Goal: Task Accomplishment & Management: Manage account settings

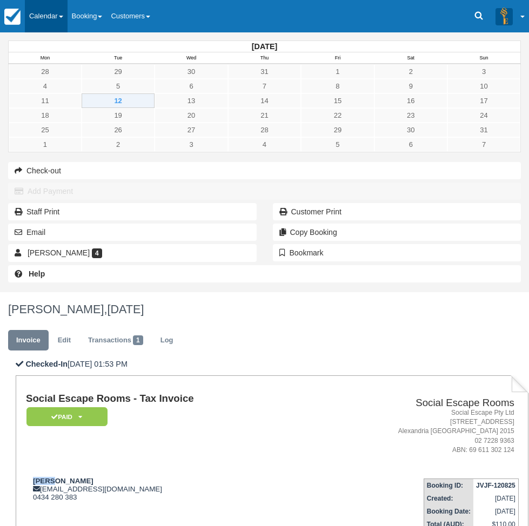
click at [68, 22] on link "Calendar" at bounding box center [46, 16] width 43 height 32
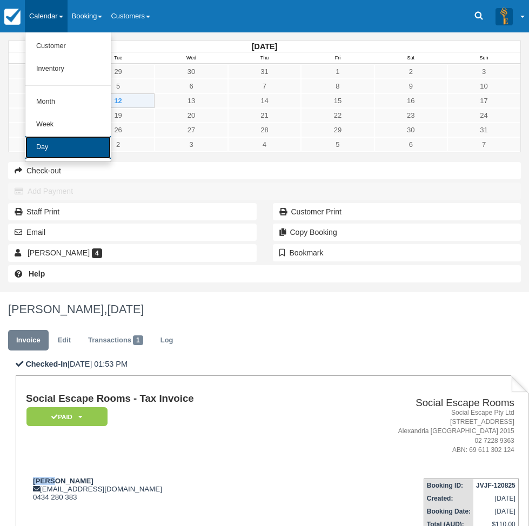
click at [53, 151] on link "Day" at bounding box center [67, 147] width 85 height 23
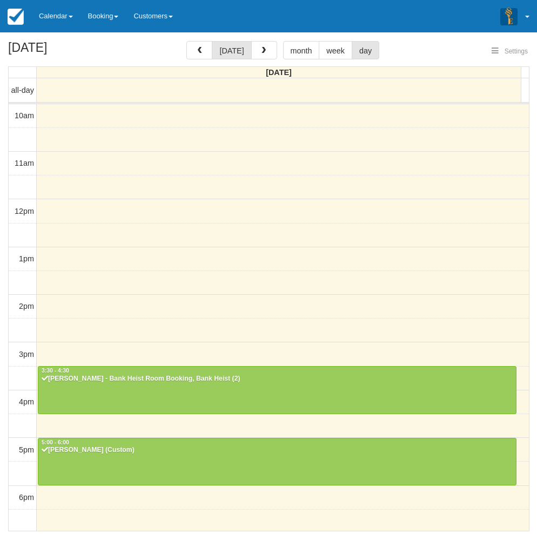
select select
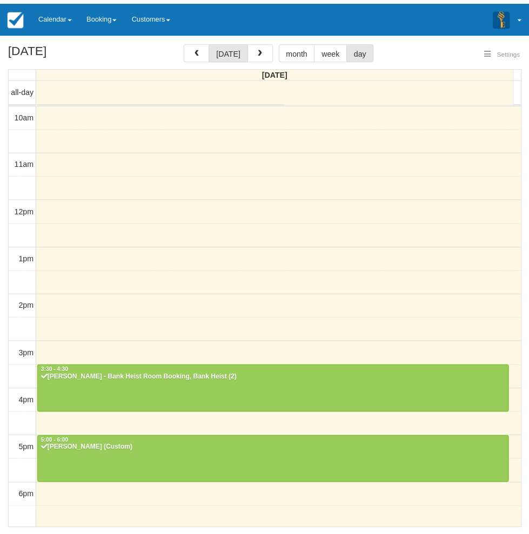
scroll to position [170, 0]
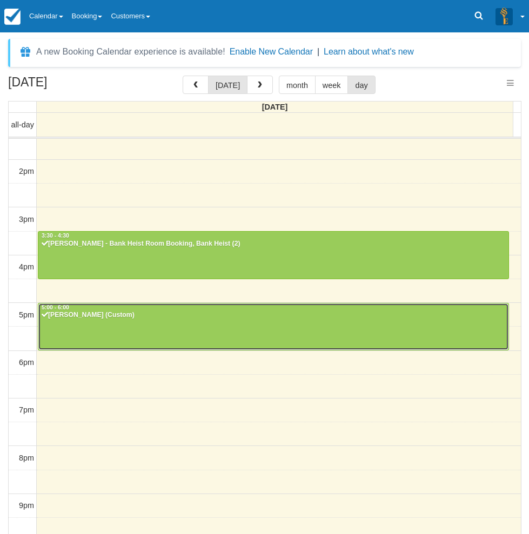
click at [191, 329] on div at bounding box center [273, 326] width 470 height 46
select select
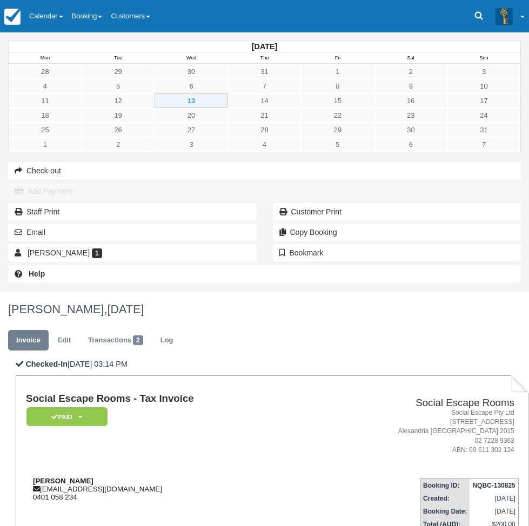
drag, startPoint x: 244, startPoint y: 221, endPoint x: 165, endPoint y: 221, distance: 78.8
click at [165, 477] on div "[PERSON_NAME] [EMAIL_ADDRESS][DOMAIN_NAME] 0401 058 234" at bounding box center [167, 489] width 282 height 24
copy strong "[PERSON_NAME]"
